Goal: Navigation & Orientation: Find specific page/section

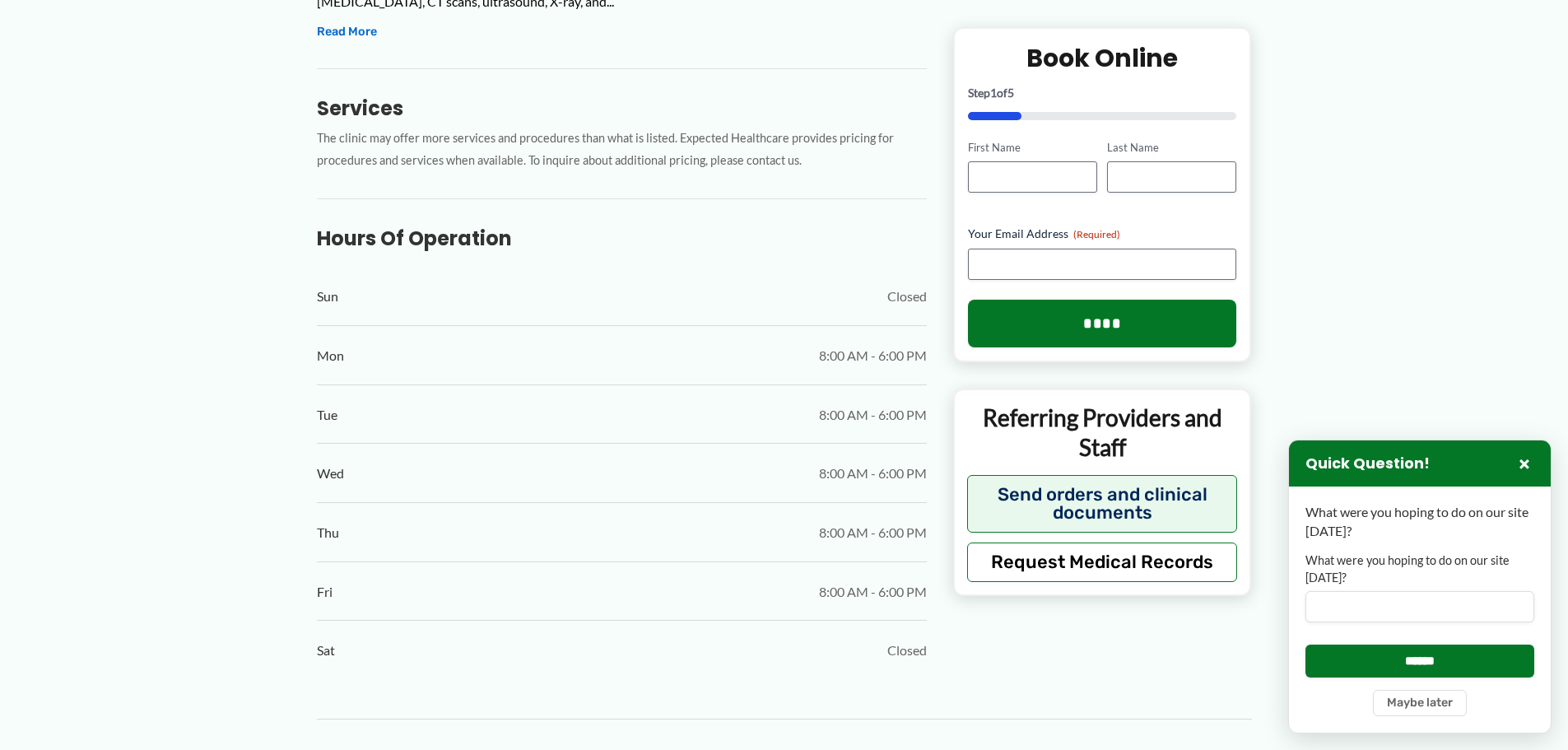
scroll to position [741, 0]
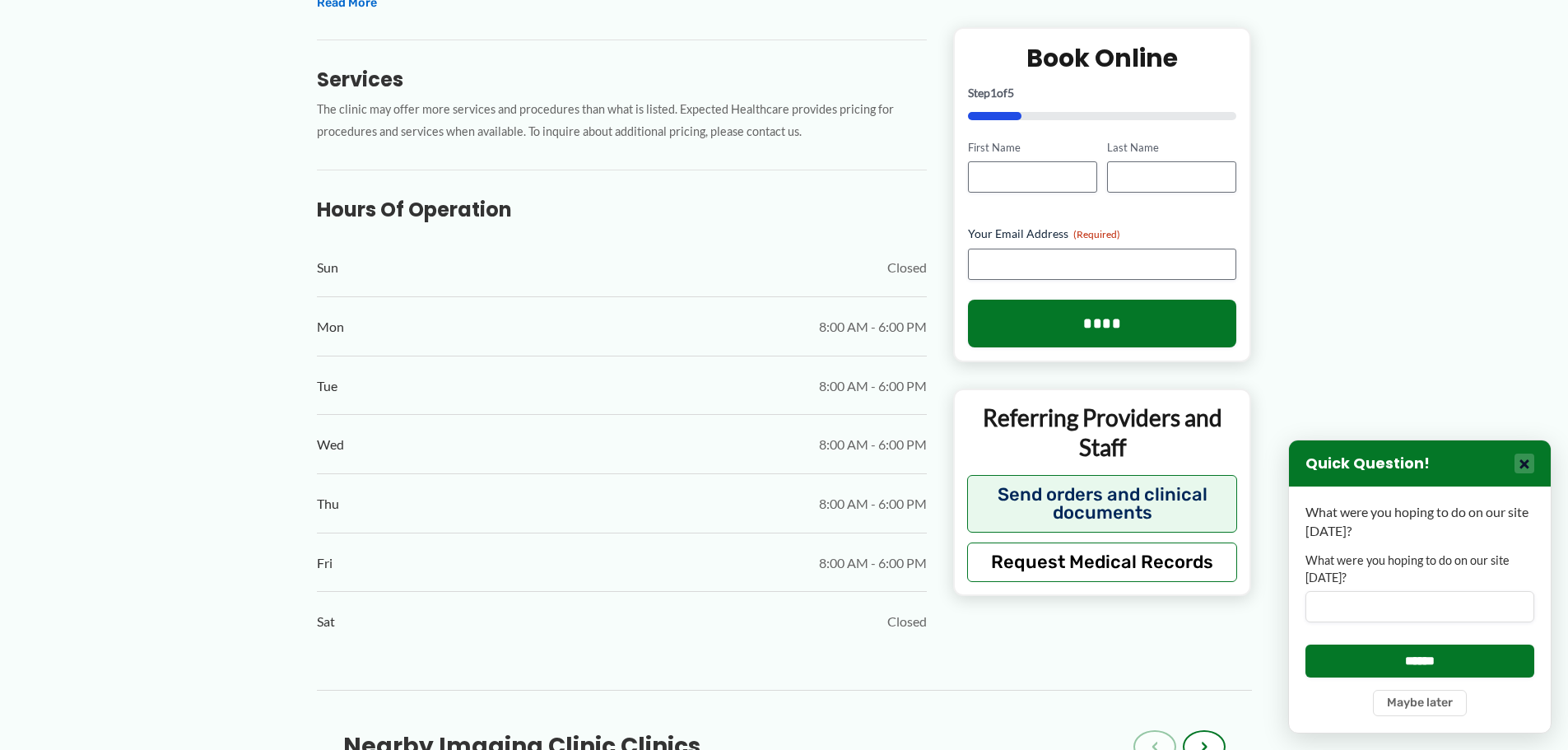
click at [1524, 459] on button "×" at bounding box center [1525, 463] width 20 height 20
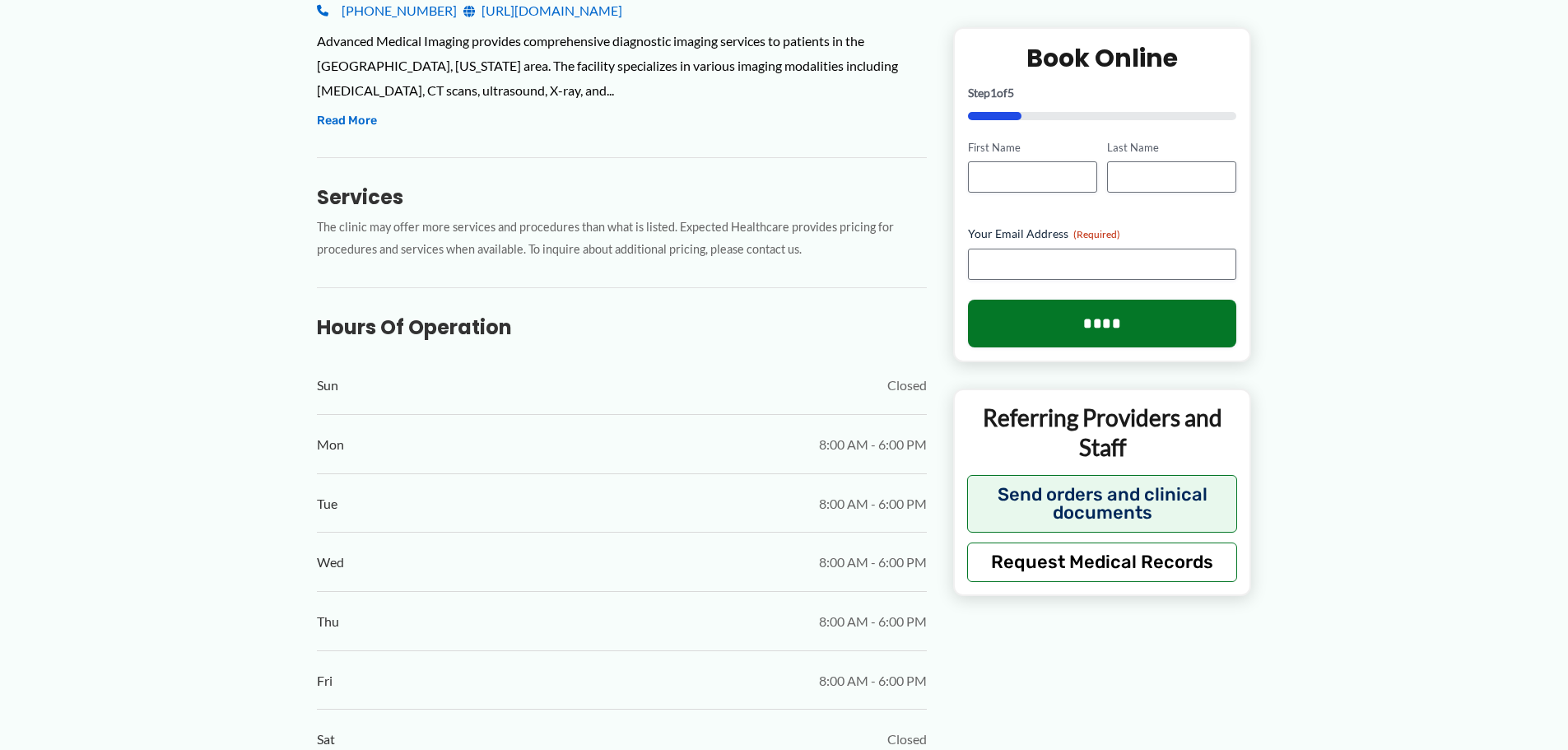
scroll to position [411, 0]
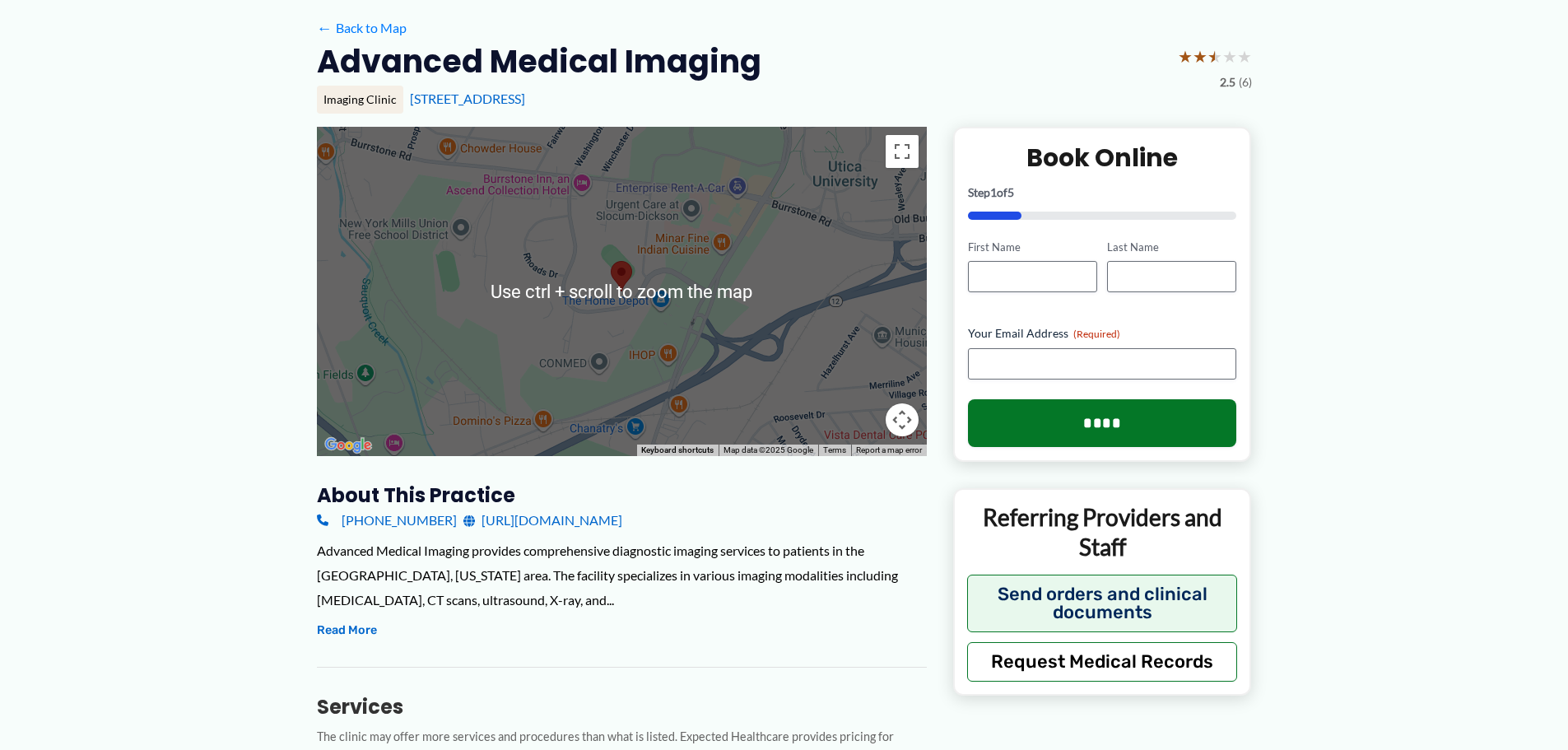
scroll to position [0, 0]
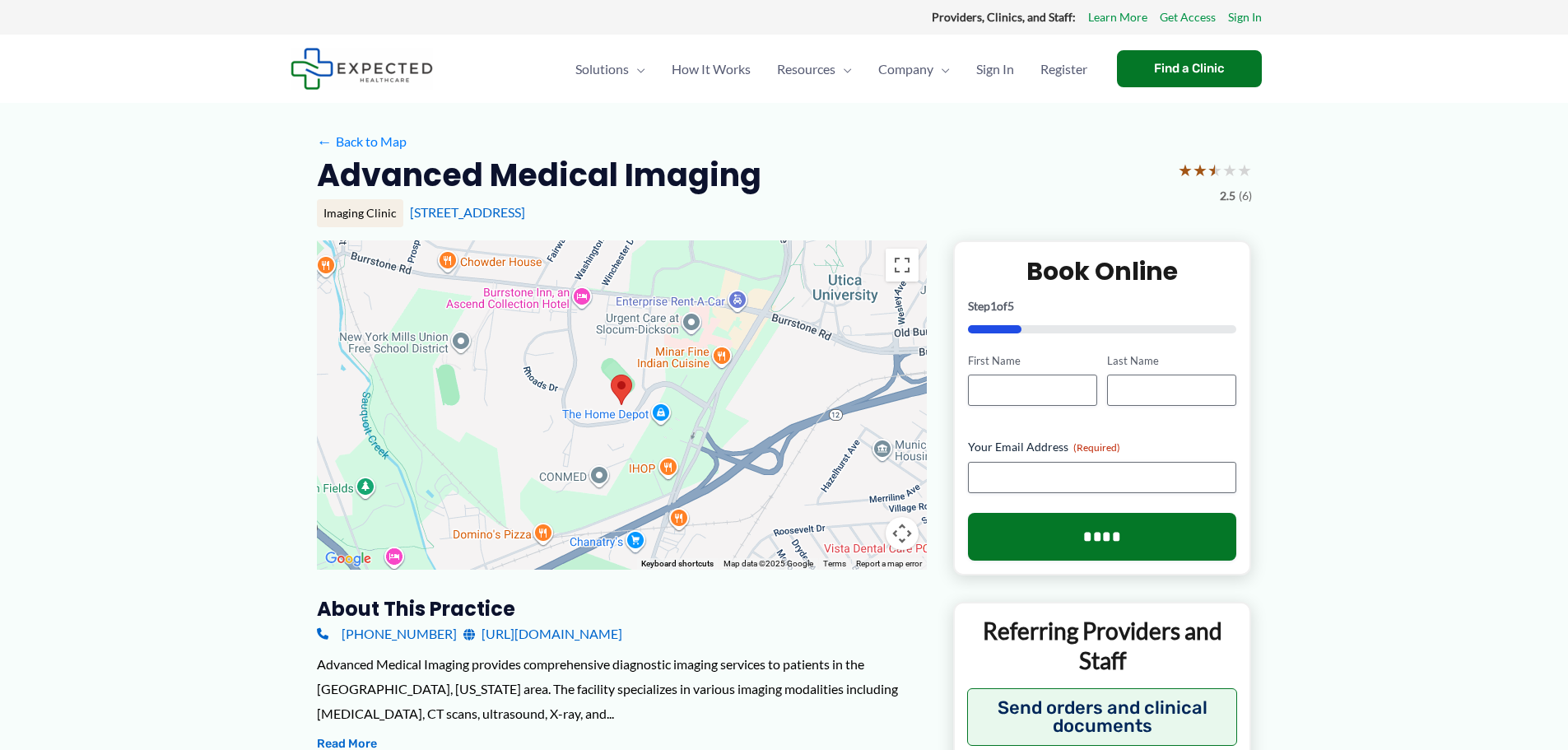
drag, startPoint x: 1378, startPoint y: 221, endPoint x: 1370, endPoint y: 210, distance: 13.6
